Goal: Contribute content: Contribute content

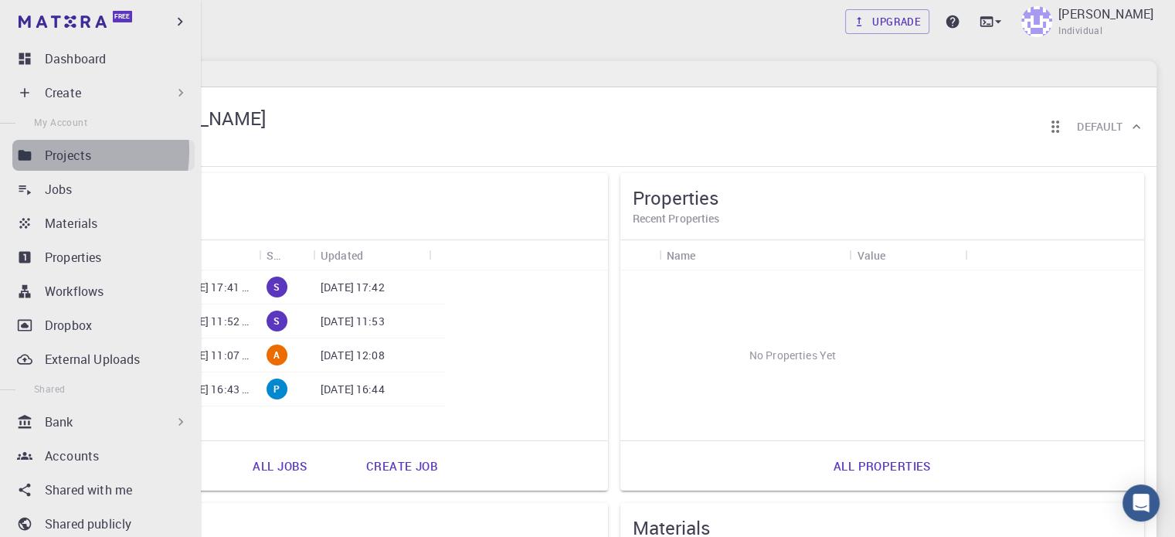
click at [34, 151] on link "Projects" at bounding box center [103, 155] width 182 height 31
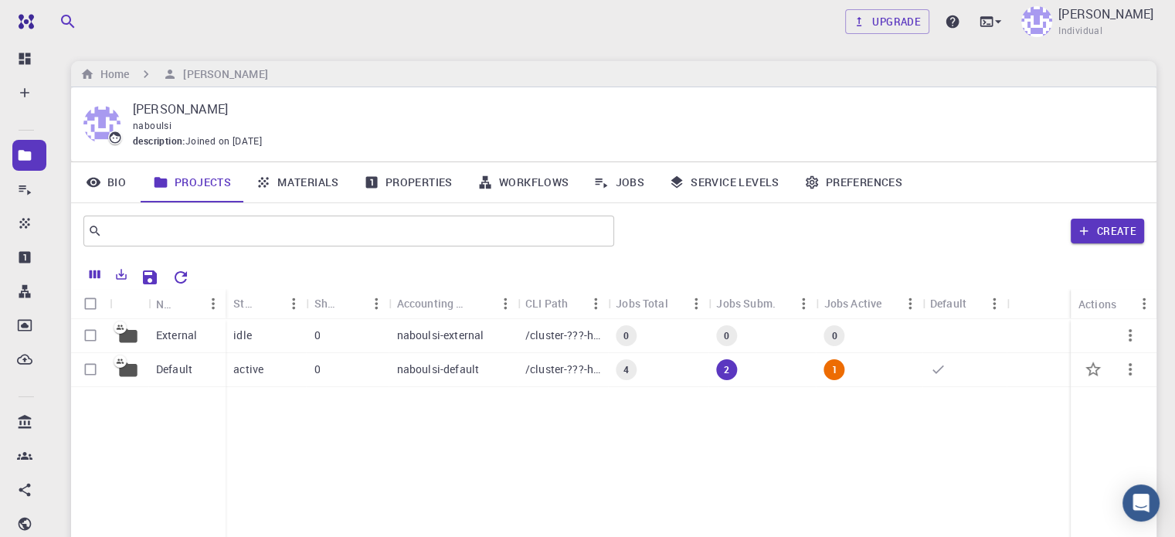
click at [541, 373] on p "/cluster-???-home/naboulsi/naboulsi-default" at bounding box center [562, 368] width 75 height 15
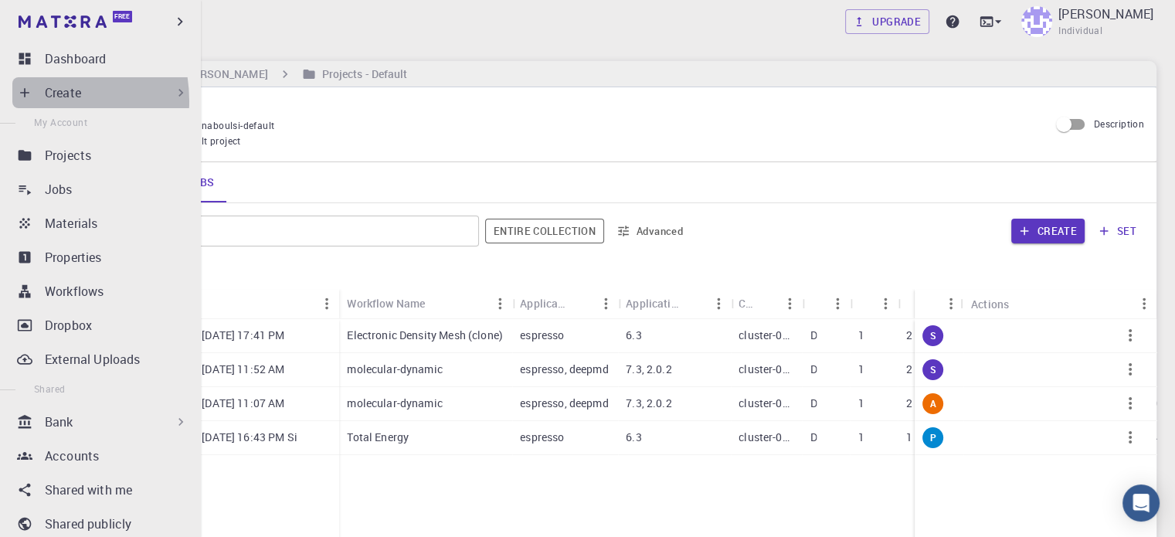
click at [28, 101] on div "Create" at bounding box center [103, 92] width 182 height 31
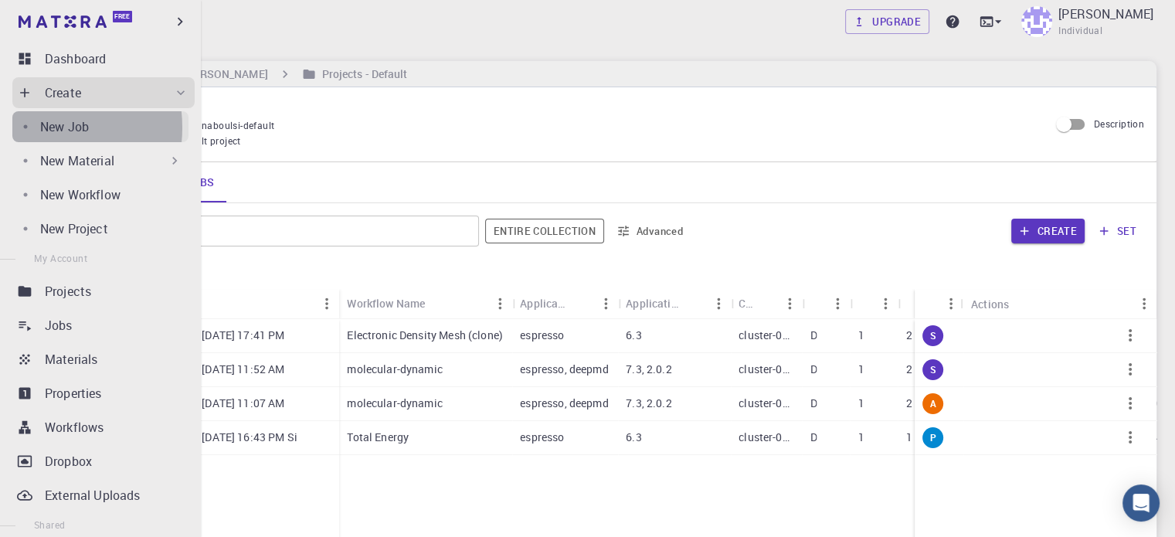
click at [37, 127] on link "New Job" at bounding box center [100, 126] width 176 height 31
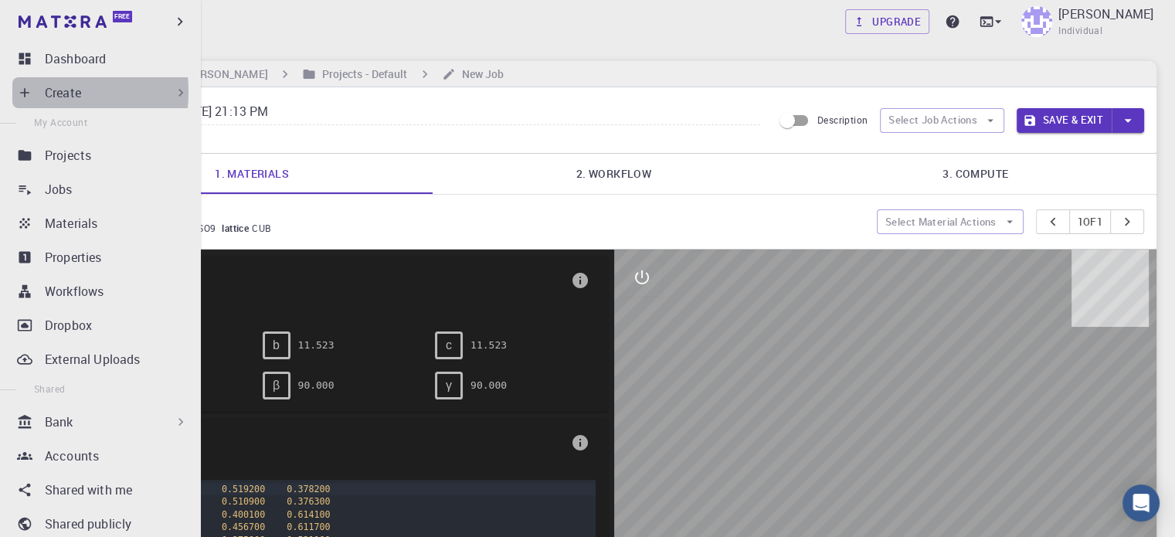
click at [30, 92] on icon at bounding box center [24, 92] width 15 height 15
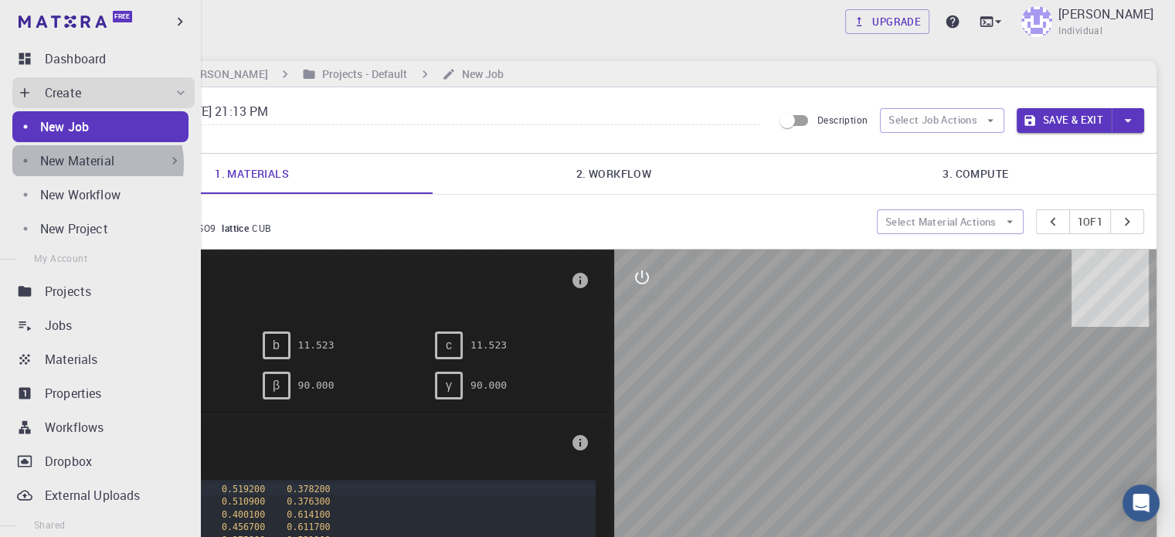
click at [93, 164] on p "New Material" at bounding box center [77, 160] width 74 height 19
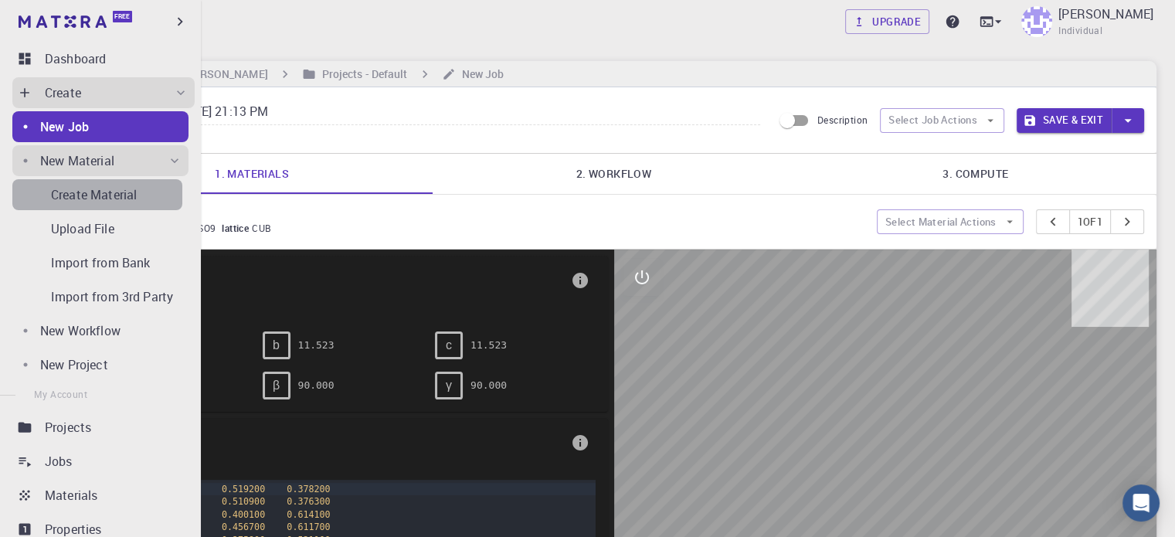
click at [117, 200] on p "Create Material" at bounding box center [94, 194] width 86 height 19
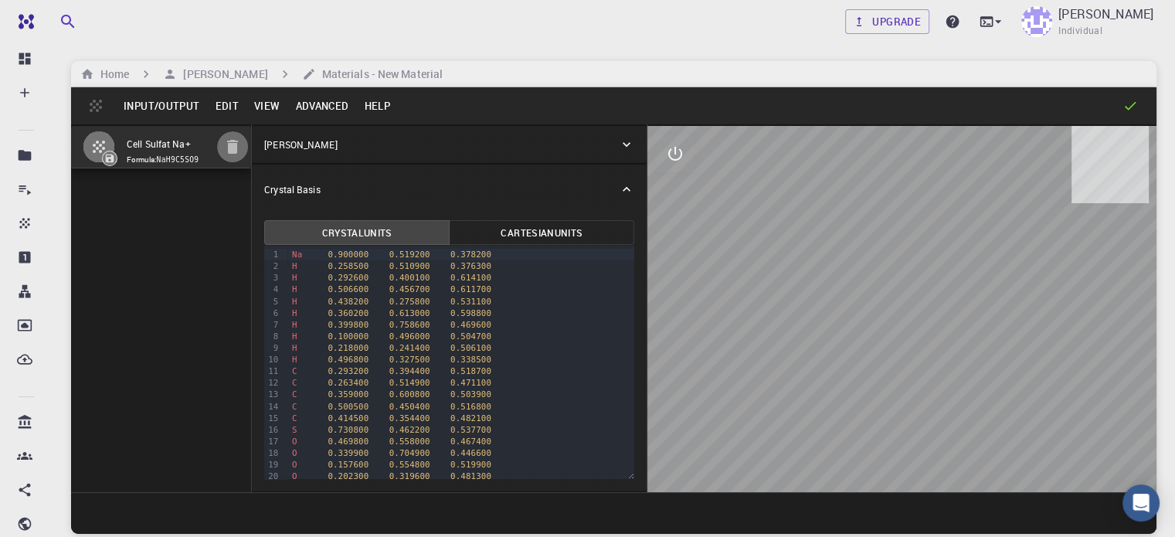
click at [223, 145] on icon "button" at bounding box center [232, 146] width 19 height 19
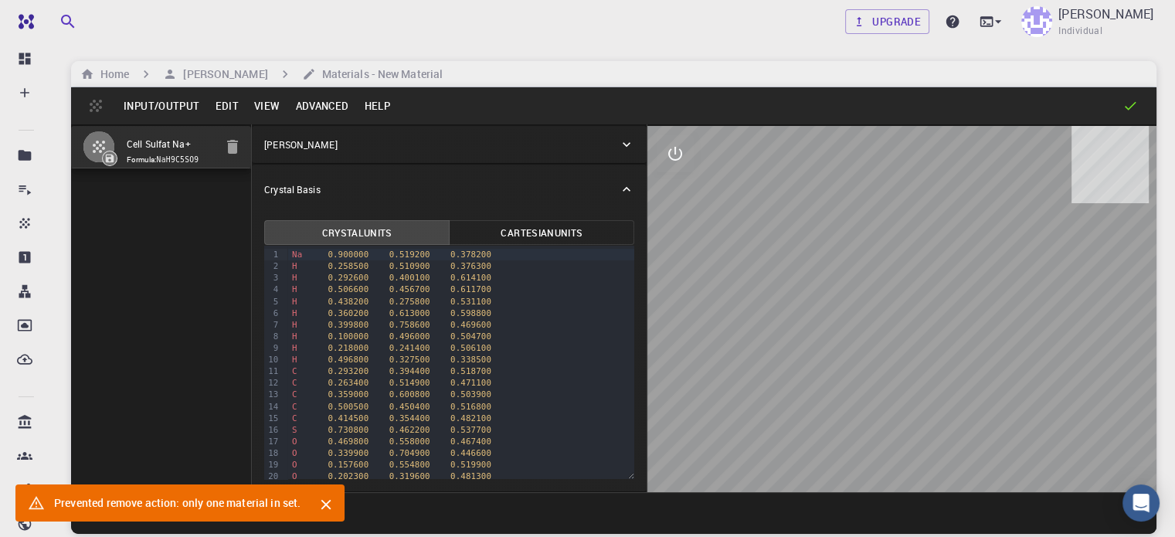
click at [188, 101] on button "Input/Output" at bounding box center [161, 105] width 91 height 25
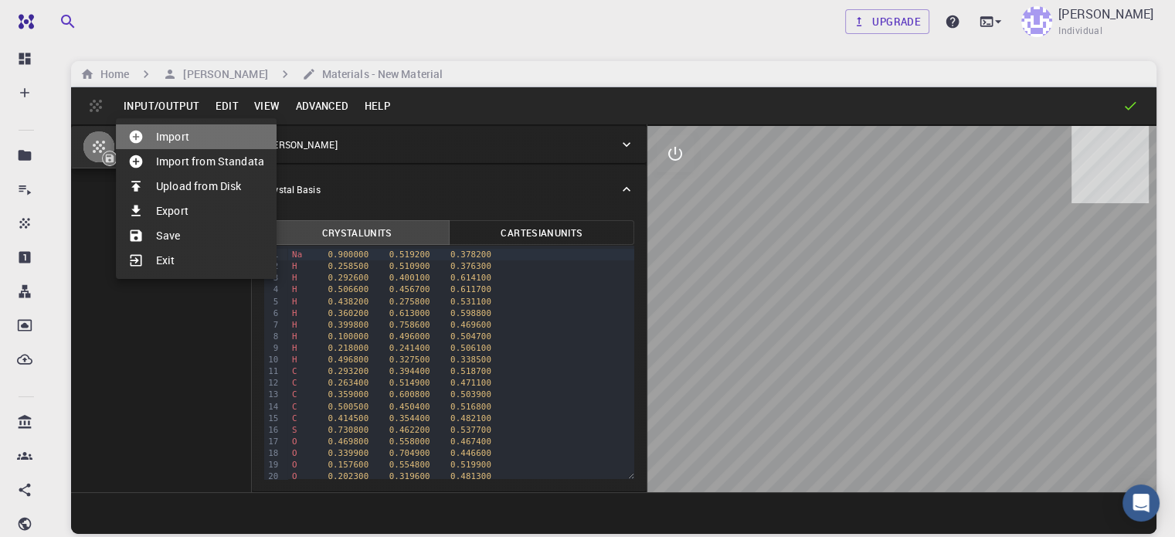
click at [182, 138] on li "Import" at bounding box center [196, 136] width 161 height 25
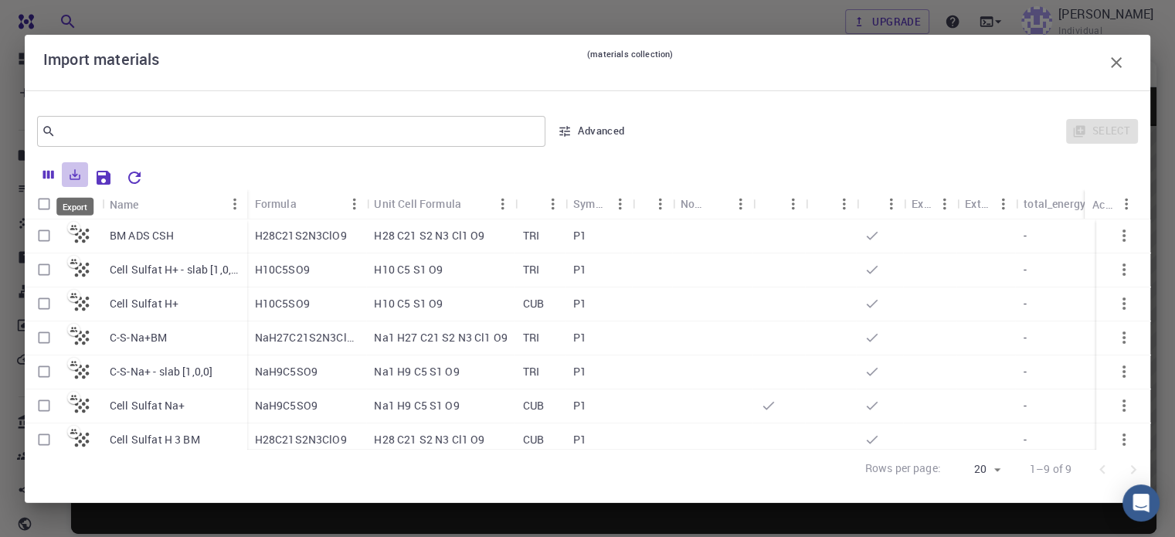
click at [76, 181] on icon "Export" at bounding box center [75, 175] width 14 height 14
click at [49, 175] on icon "Columns" at bounding box center [48, 174] width 11 height 8
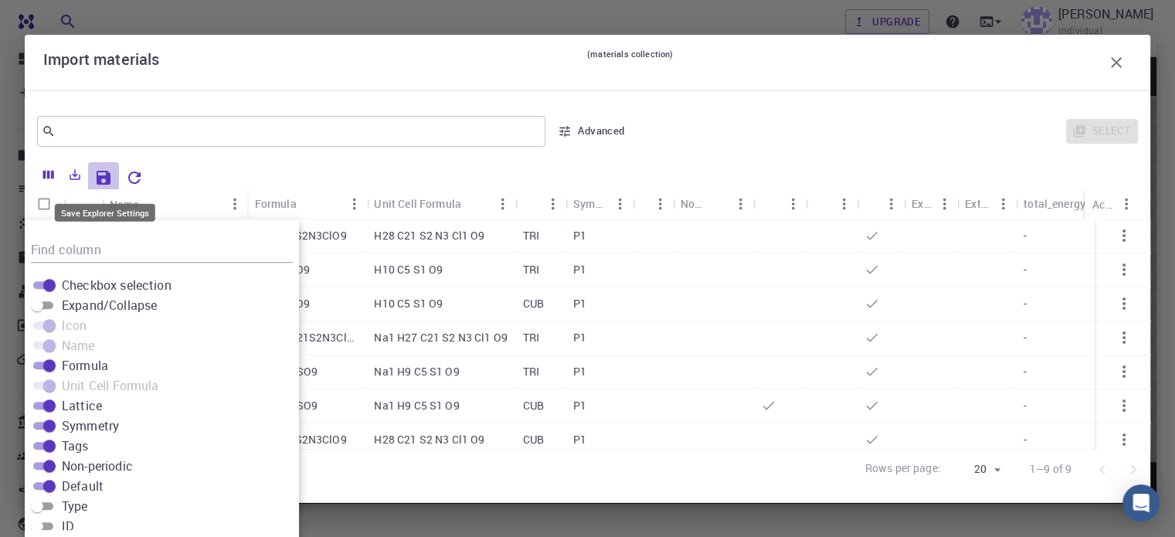
click at [102, 172] on icon "Save Explorer Settings" at bounding box center [103, 177] width 19 height 19
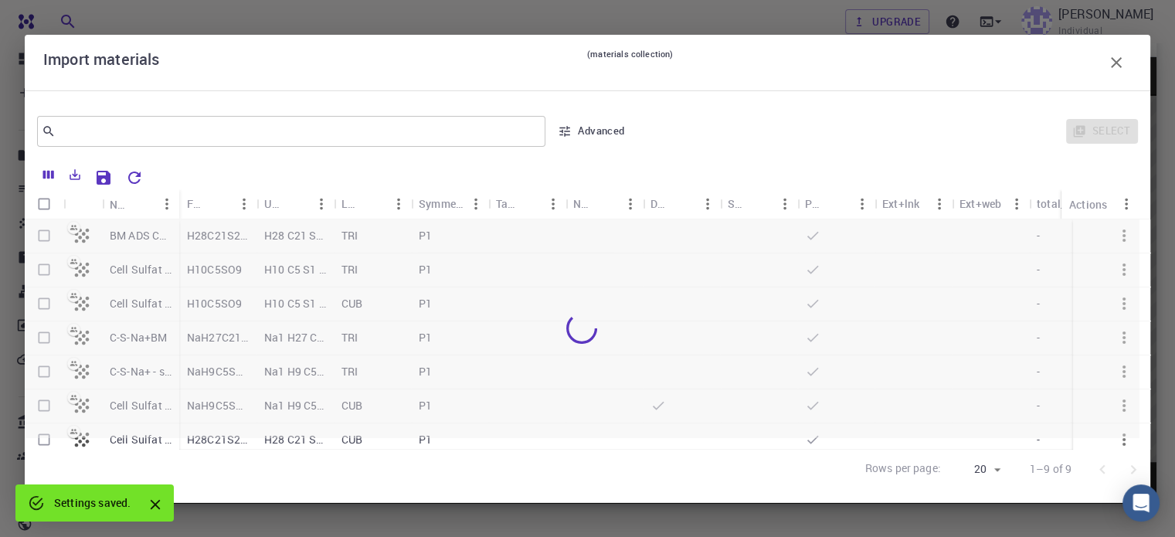
click at [613, 123] on button "Advanced" at bounding box center [591, 131] width 80 height 25
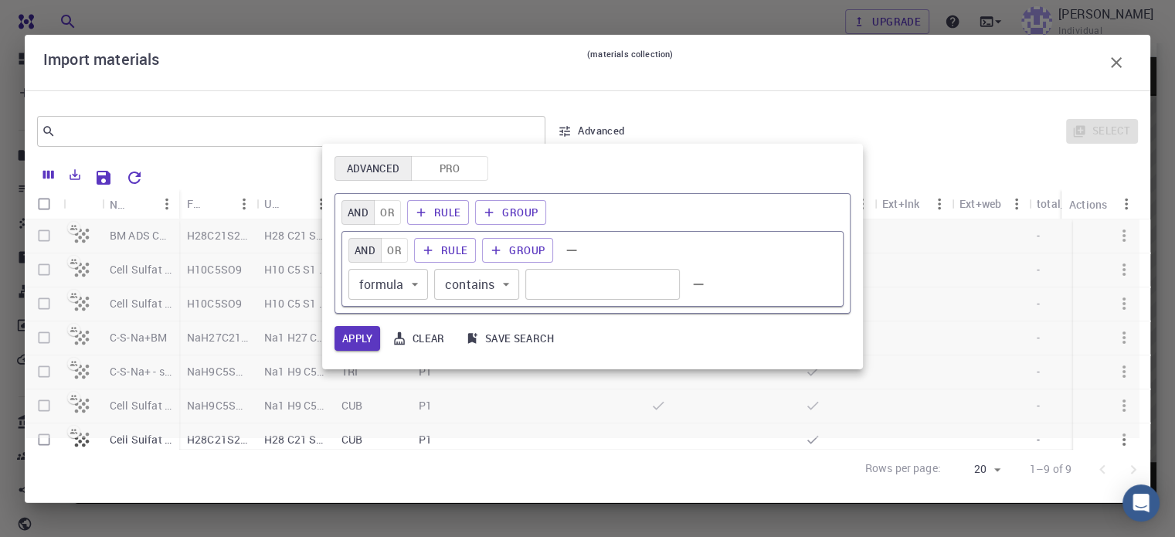
click at [464, 69] on div at bounding box center [587, 268] width 1175 height 537
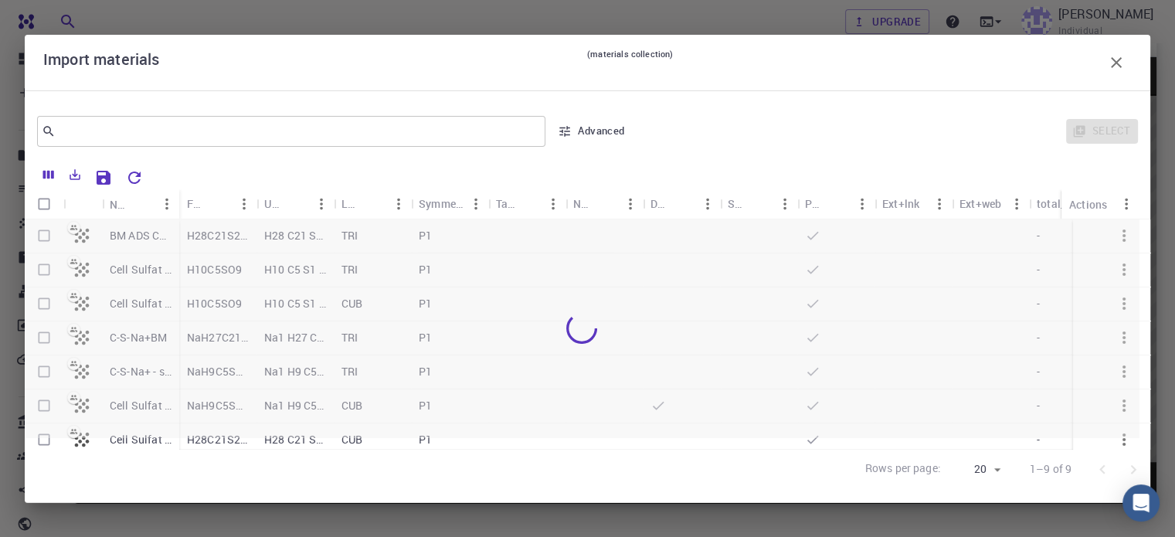
scroll to position [2, 0]
click at [327, 334] on div at bounding box center [582, 328] width 1114 height 218
